Goal: Information Seeking & Learning: Obtain resource

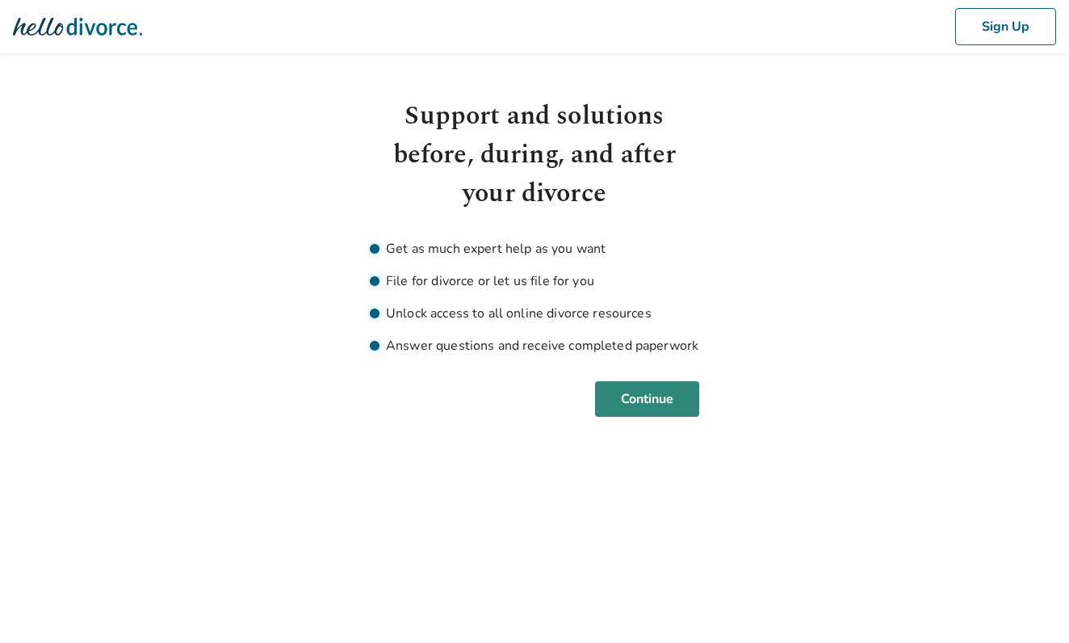
click at [650, 396] on button "Continue" at bounding box center [647, 399] width 104 height 36
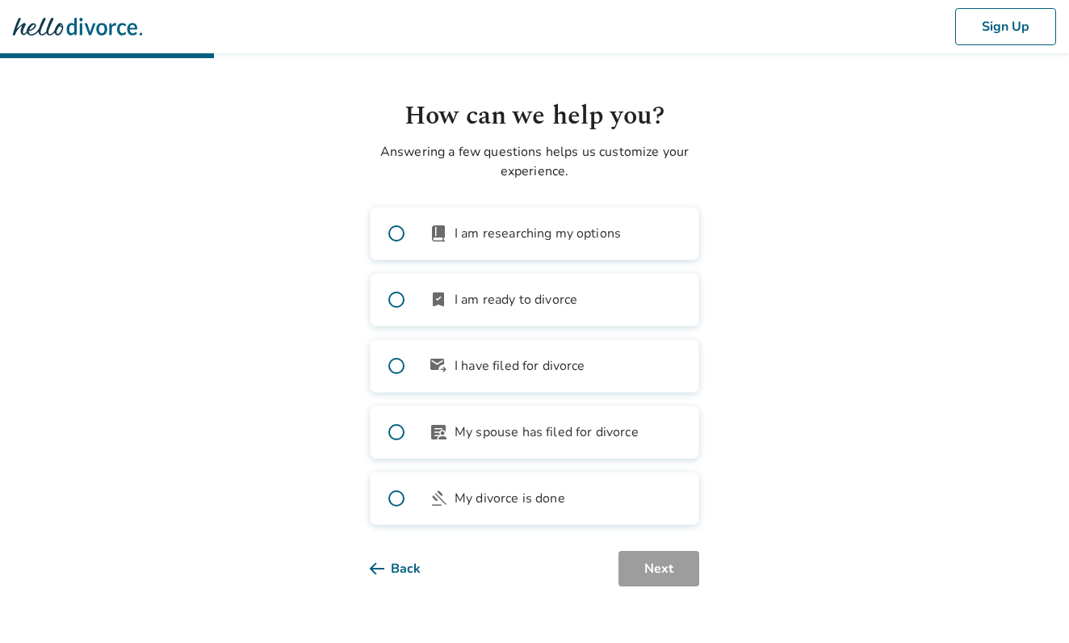
click at [397, 231] on span at bounding box center [397, 234] width 52 height 52
click at [642, 578] on button "Next" at bounding box center [658, 569] width 81 height 36
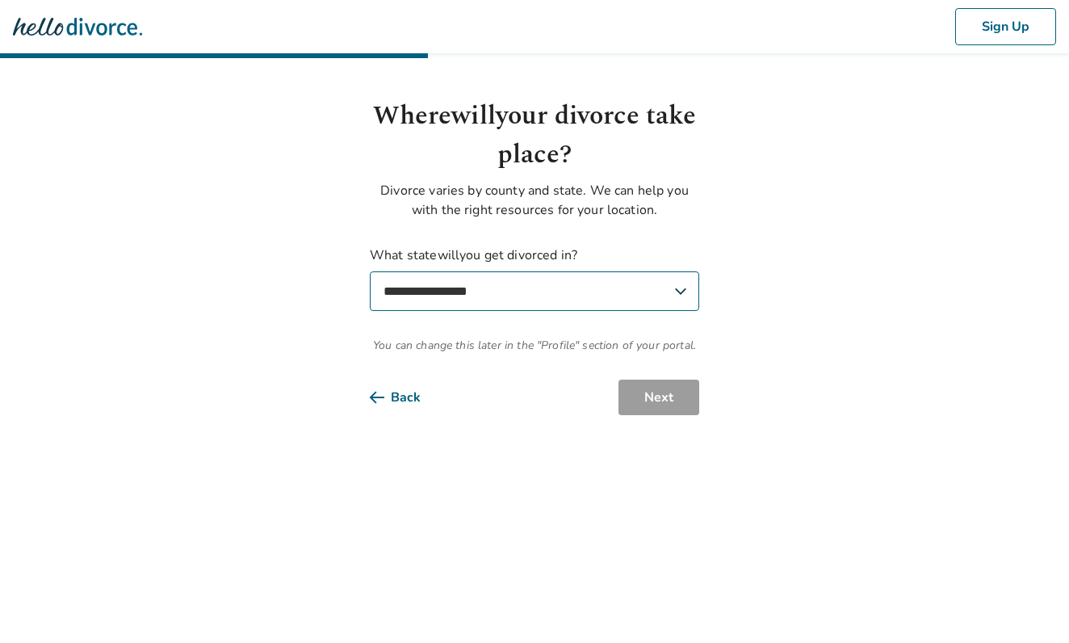
select select "**"
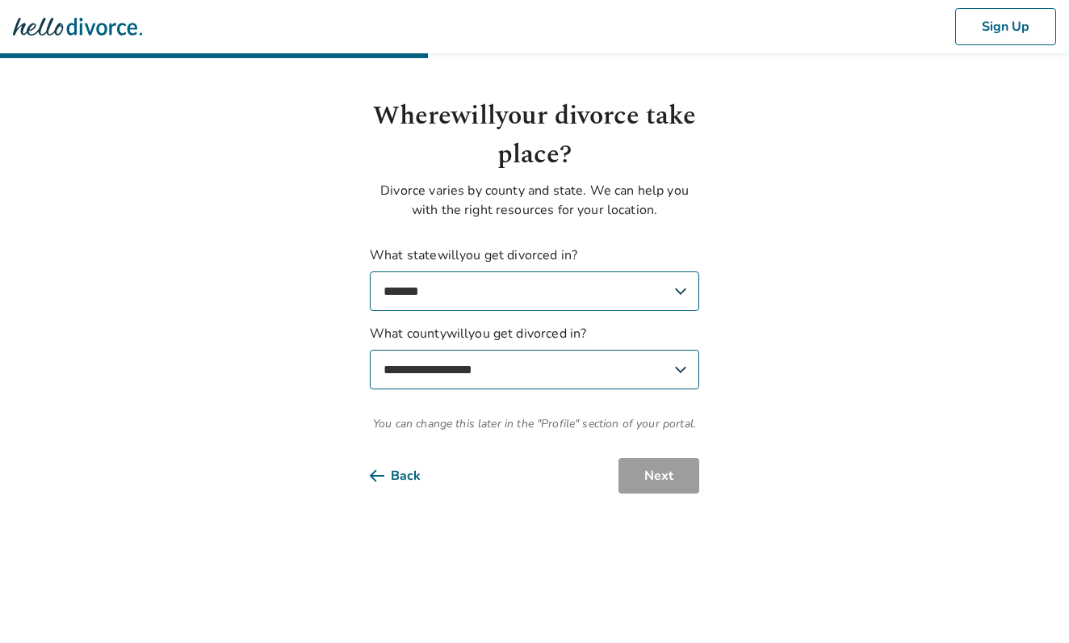
select select "*******"
click at [661, 479] on button "Next" at bounding box center [658, 476] width 81 height 36
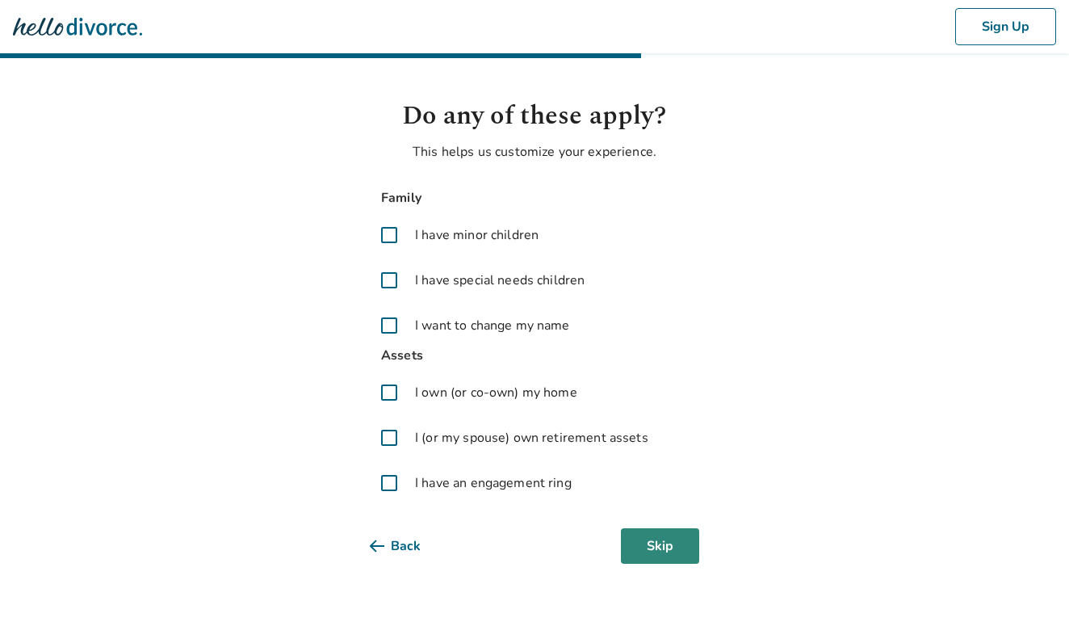
click at [654, 547] on button "Skip" at bounding box center [660, 546] width 78 height 36
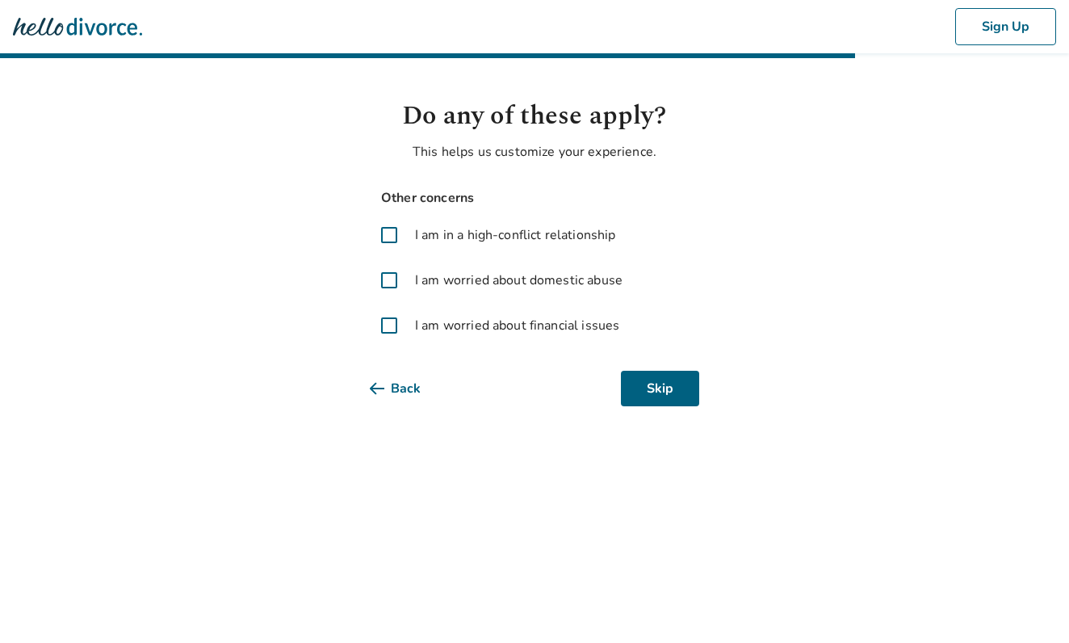
click at [390, 328] on span at bounding box center [389, 325] width 39 height 39
click at [388, 233] on span at bounding box center [389, 235] width 39 height 39
click at [390, 237] on span at bounding box center [389, 235] width 39 height 39
click at [400, 242] on span at bounding box center [389, 235] width 39 height 39
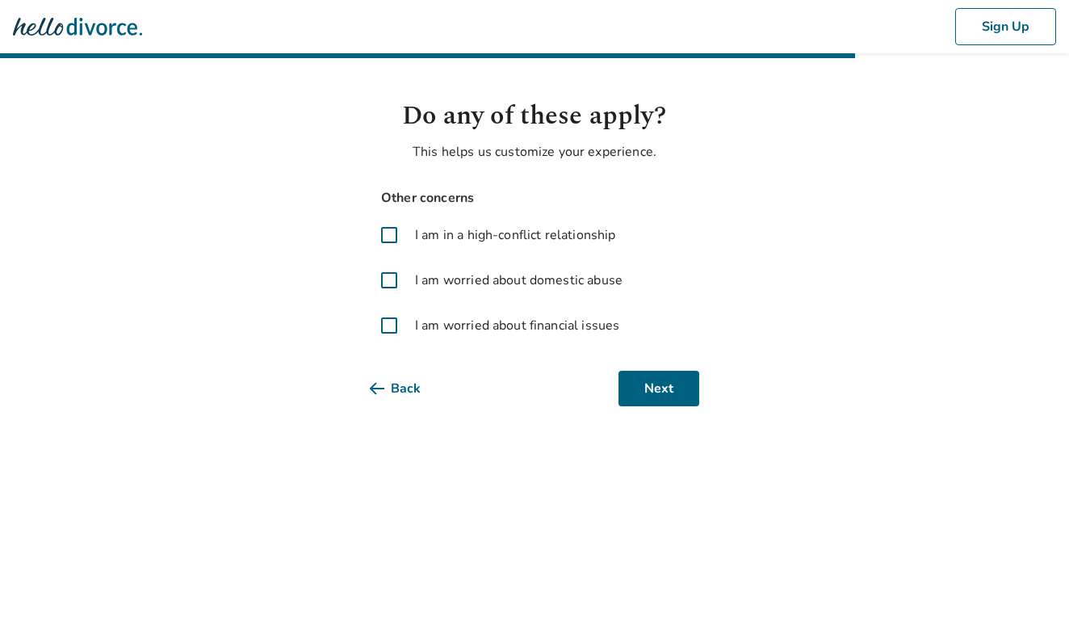
click at [392, 237] on span at bounding box center [389, 235] width 39 height 39
click at [652, 393] on button "Next" at bounding box center [658, 389] width 81 height 36
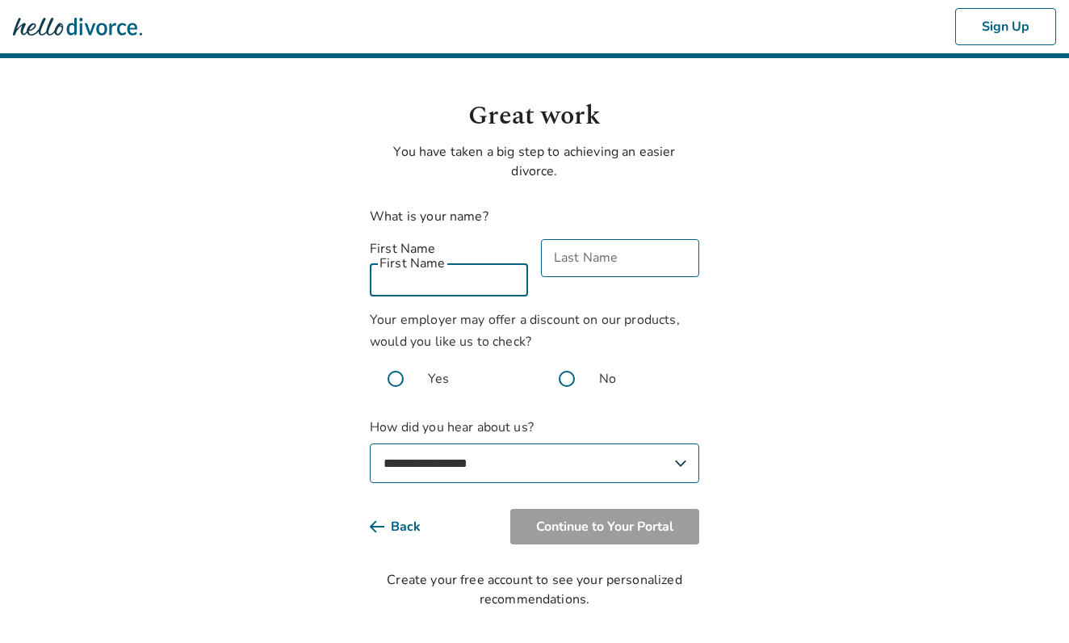
click at [492, 260] on input "First Name" at bounding box center [449, 277] width 158 height 38
type input "********"
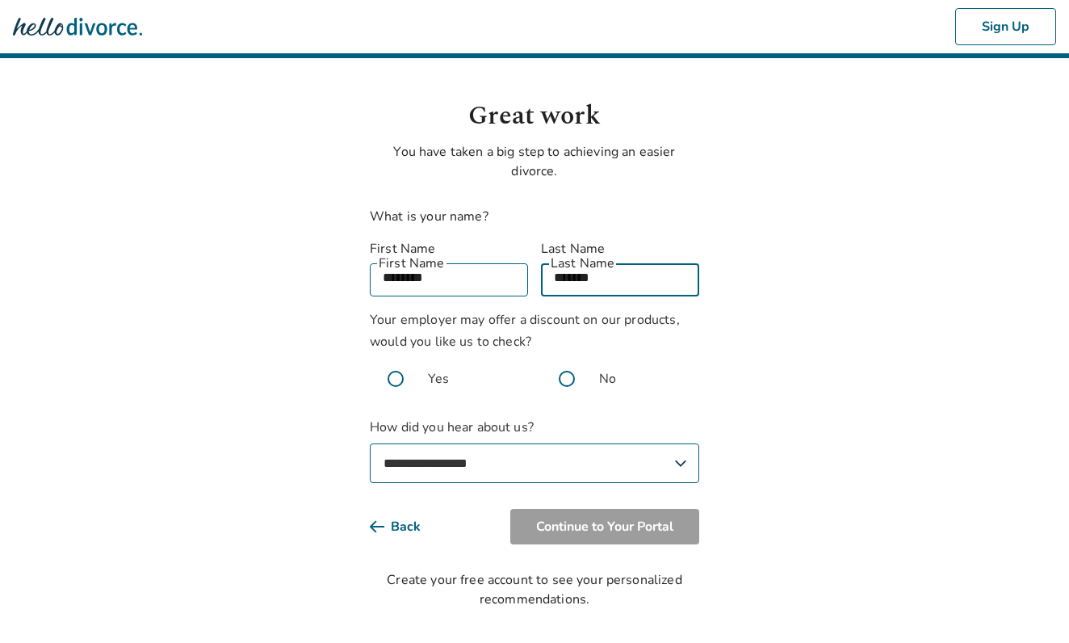
type input "*******"
click at [688, 384] on label "No" at bounding box center [620, 379] width 158 height 52
select select "**********"
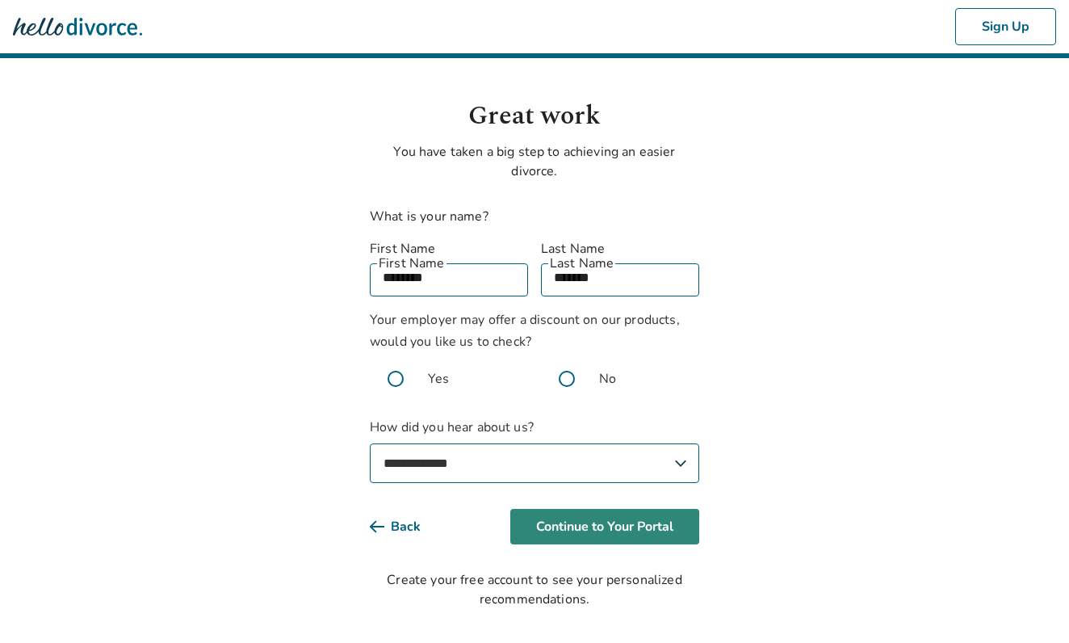
click at [581, 510] on button "Continue to Your Portal" at bounding box center [604, 527] width 189 height 36
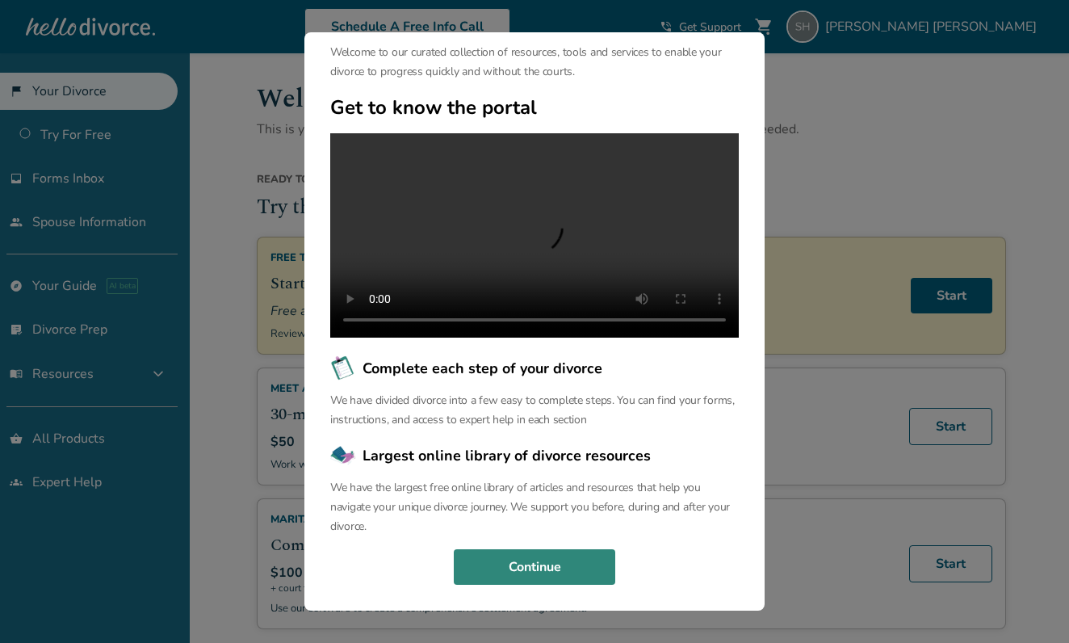
scroll to position [91, 0]
click at [551, 558] on button "Continue" at bounding box center [534, 567] width 161 height 36
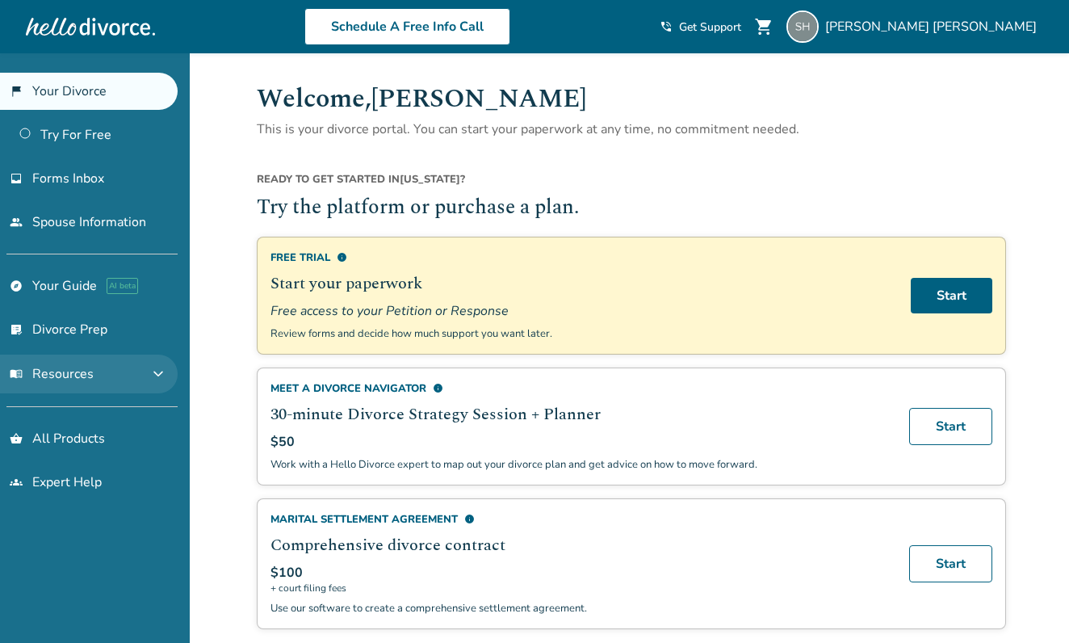
click at [100, 381] on button "menu_book Resources expand_more" at bounding box center [89, 373] width 178 height 39
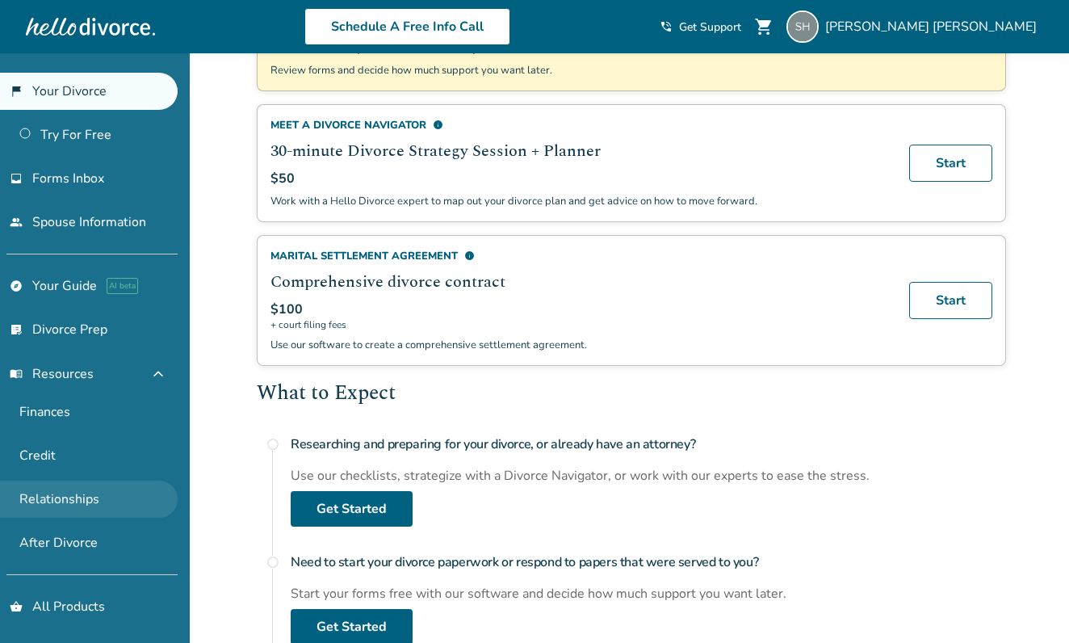
scroll to position [263, 0]
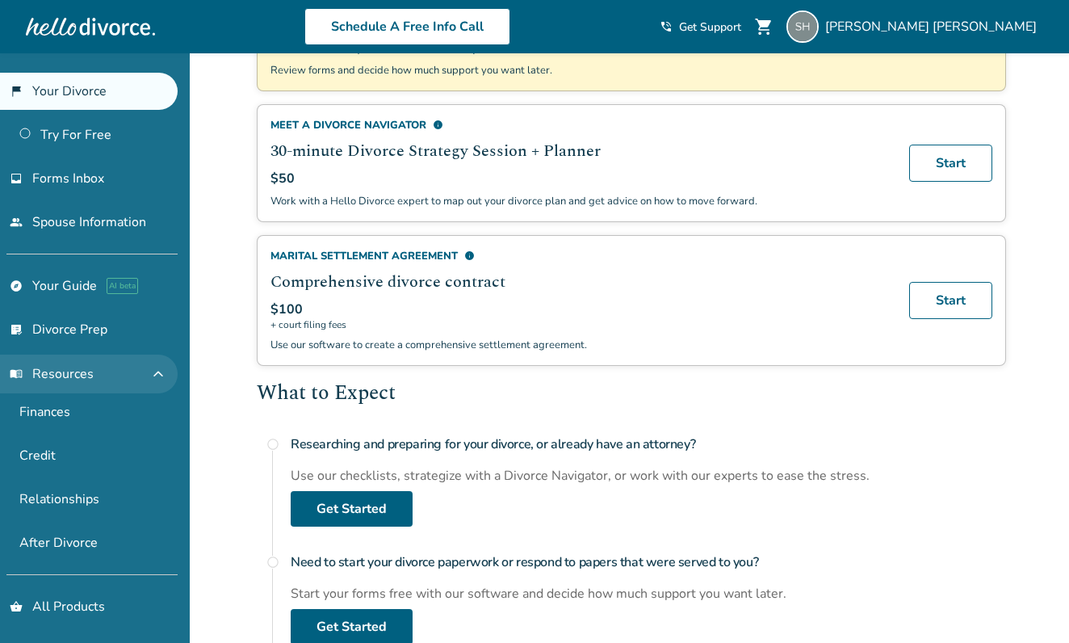
click at [68, 374] on span "menu_book Resources" at bounding box center [52, 374] width 84 height 18
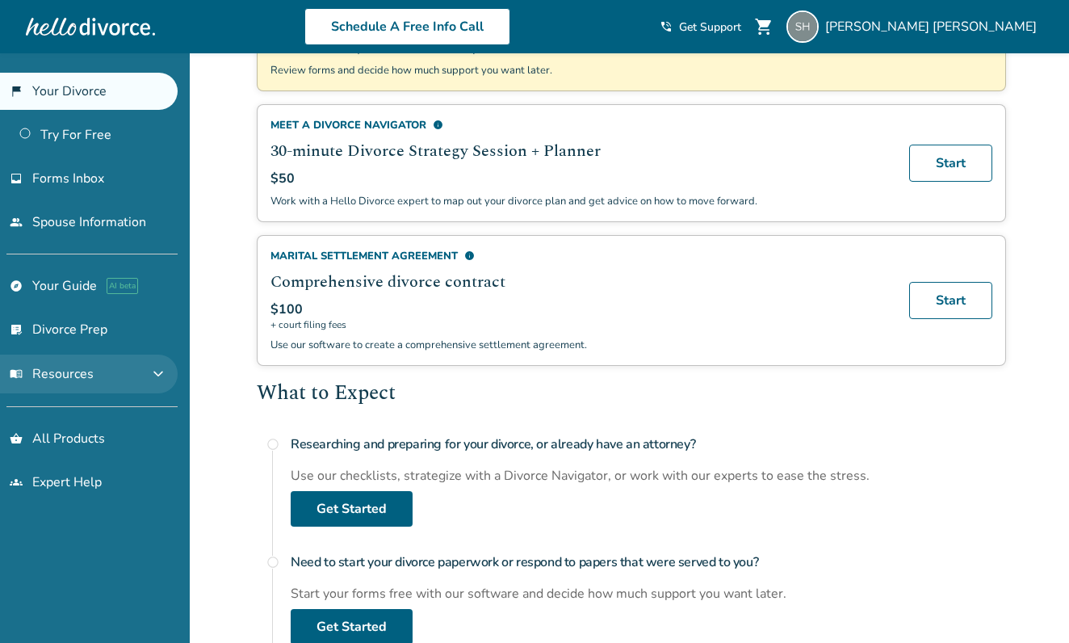
click at [68, 374] on span "menu_book Resources" at bounding box center [52, 374] width 84 height 18
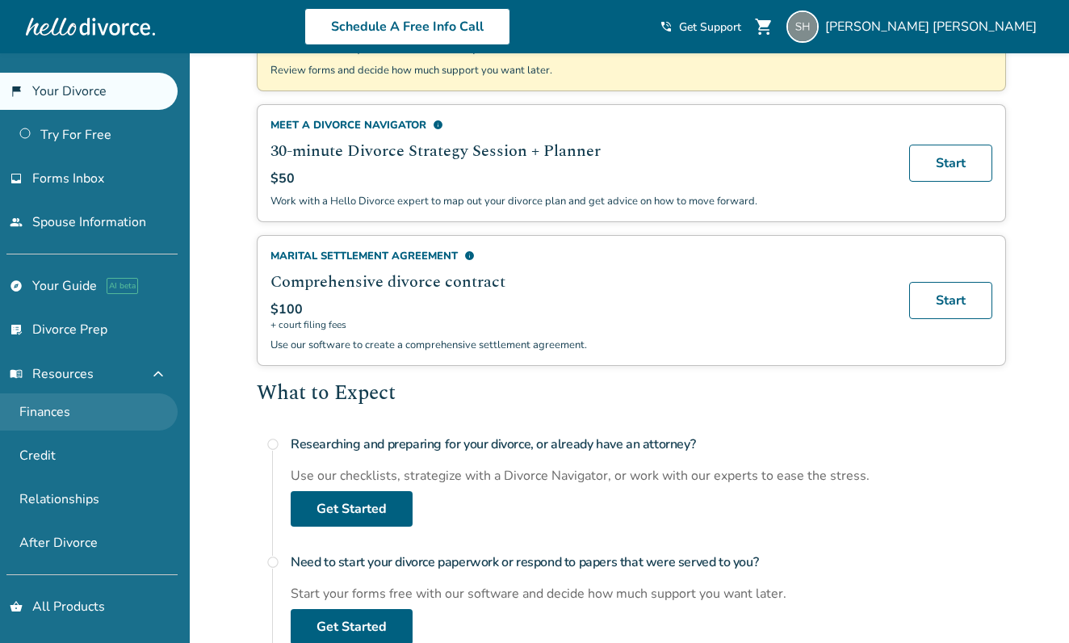
click at [72, 406] on link "Finances" at bounding box center [89, 411] width 178 height 37
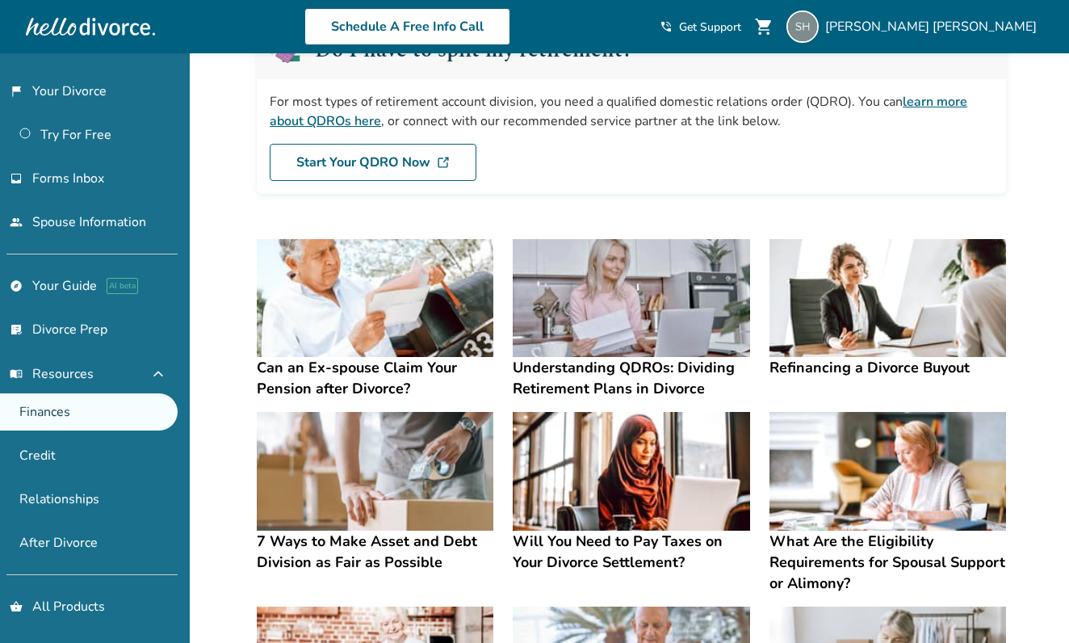
scroll to position [199, 0]
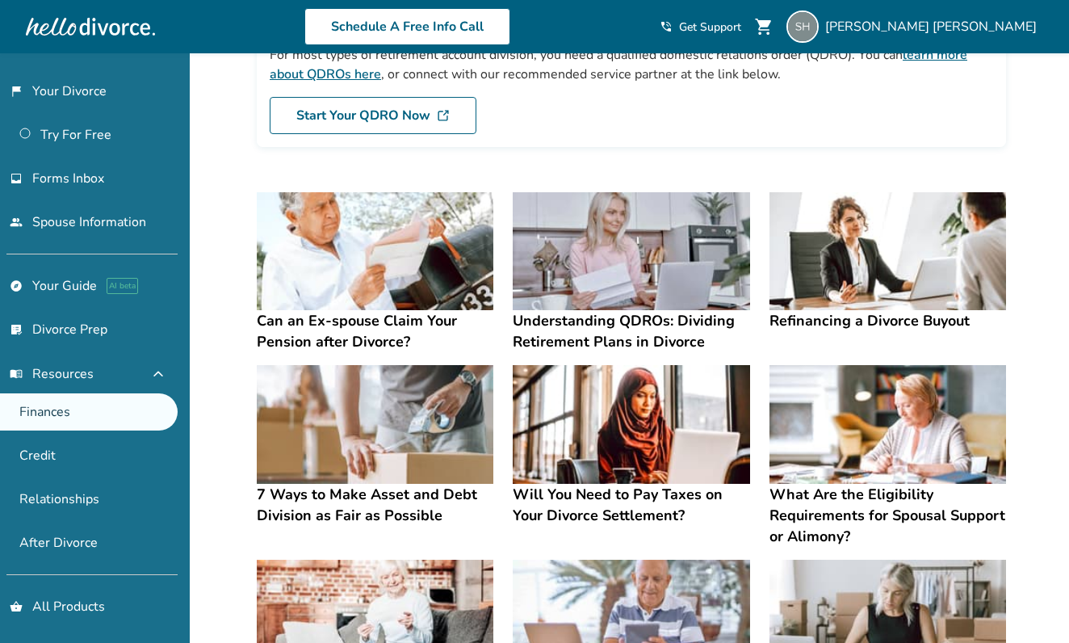
click at [402, 493] on h4 "7 Ways to Make Asset and Debt Division as Fair as Possible" at bounding box center [375, 505] width 237 height 42
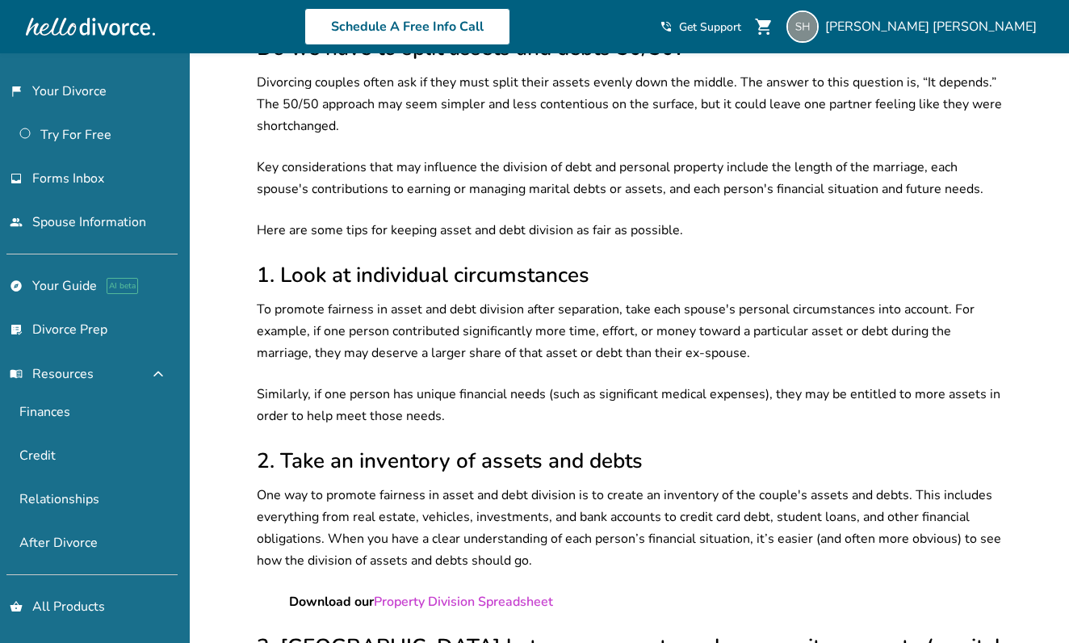
scroll to position [591, 0]
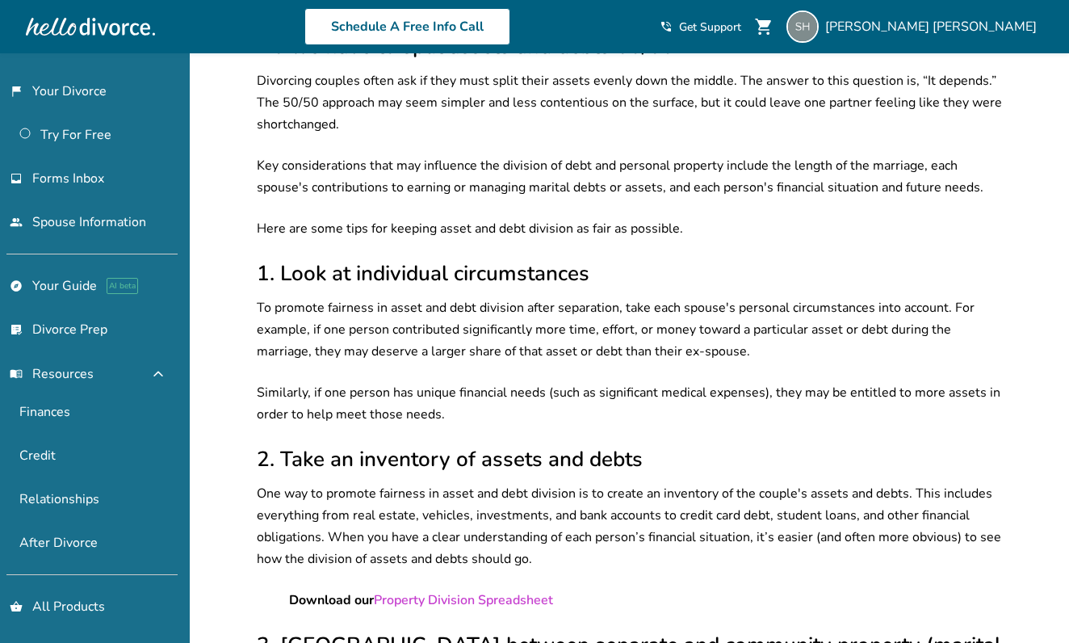
click at [467, 591] on link "Property Division Spreadsheet" at bounding box center [463, 600] width 179 height 18
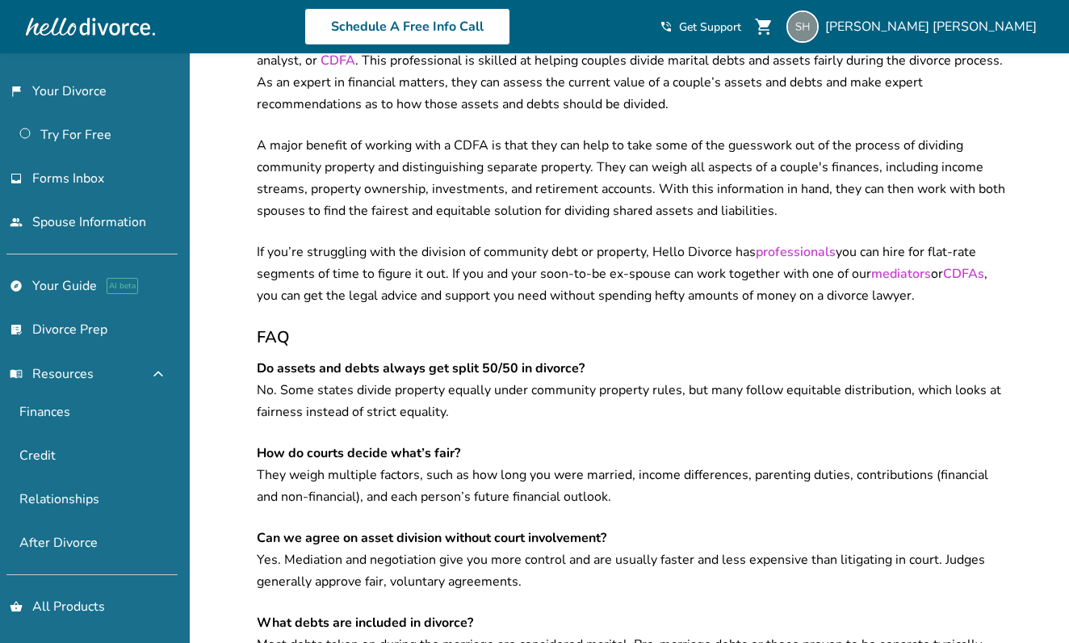
scroll to position [0, 0]
